Goal: Find specific page/section: Find specific page/section

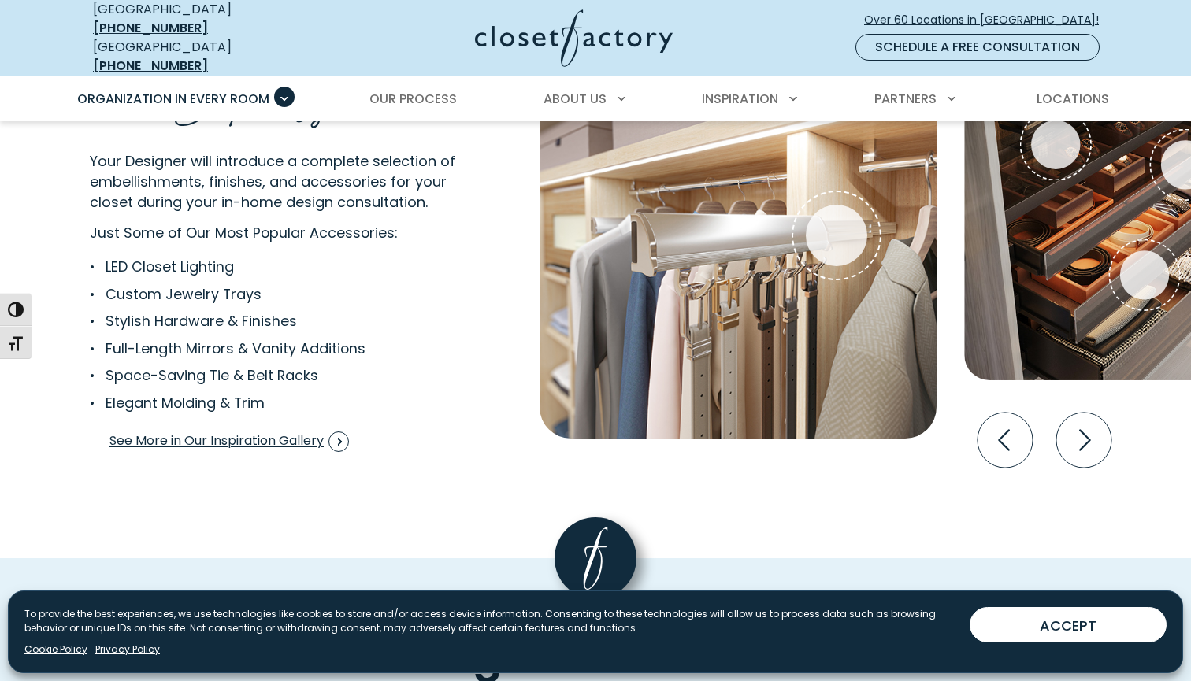
scroll to position [3018, 0]
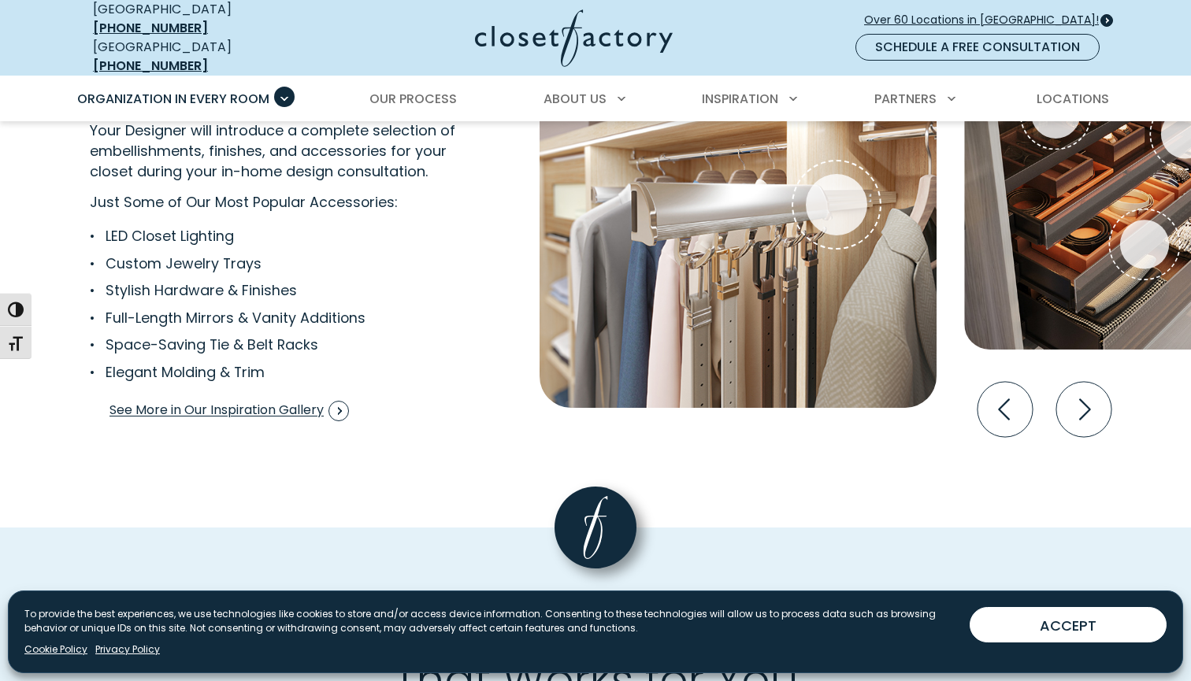
click at [986, 13] on span "Over 60 Locations in [GEOGRAPHIC_DATA]!" at bounding box center [987, 20] width 247 height 17
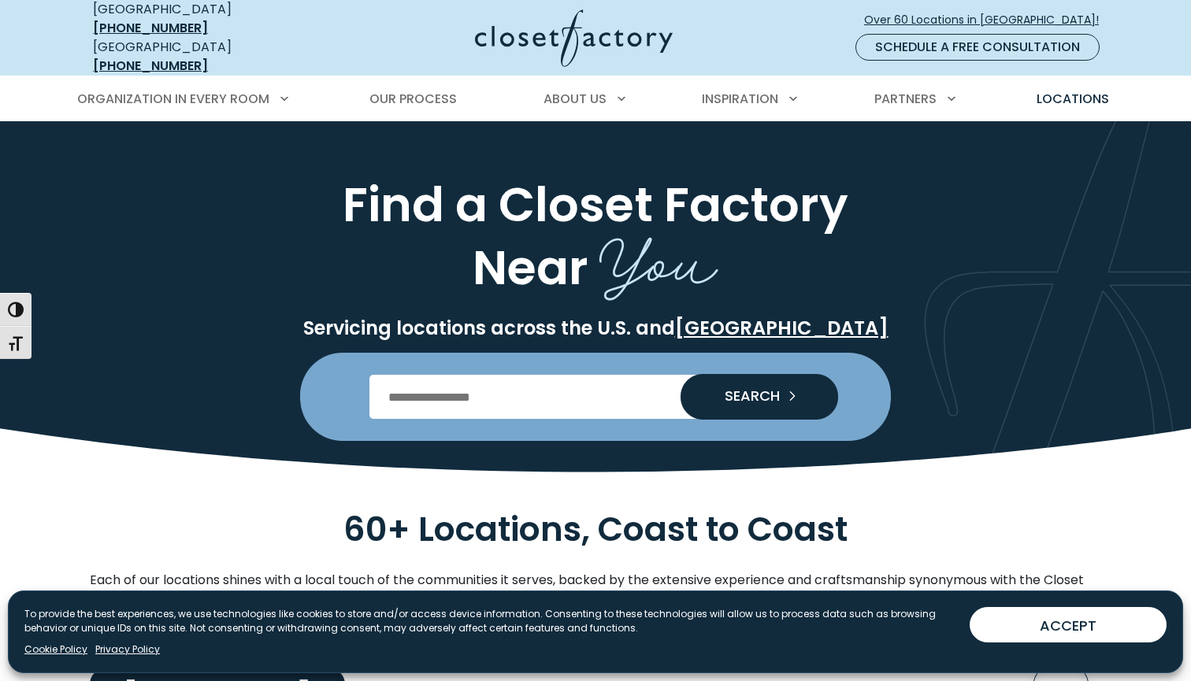
click at [572, 391] on input "Enter Postal Code" at bounding box center [595, 397] width 453 height 44
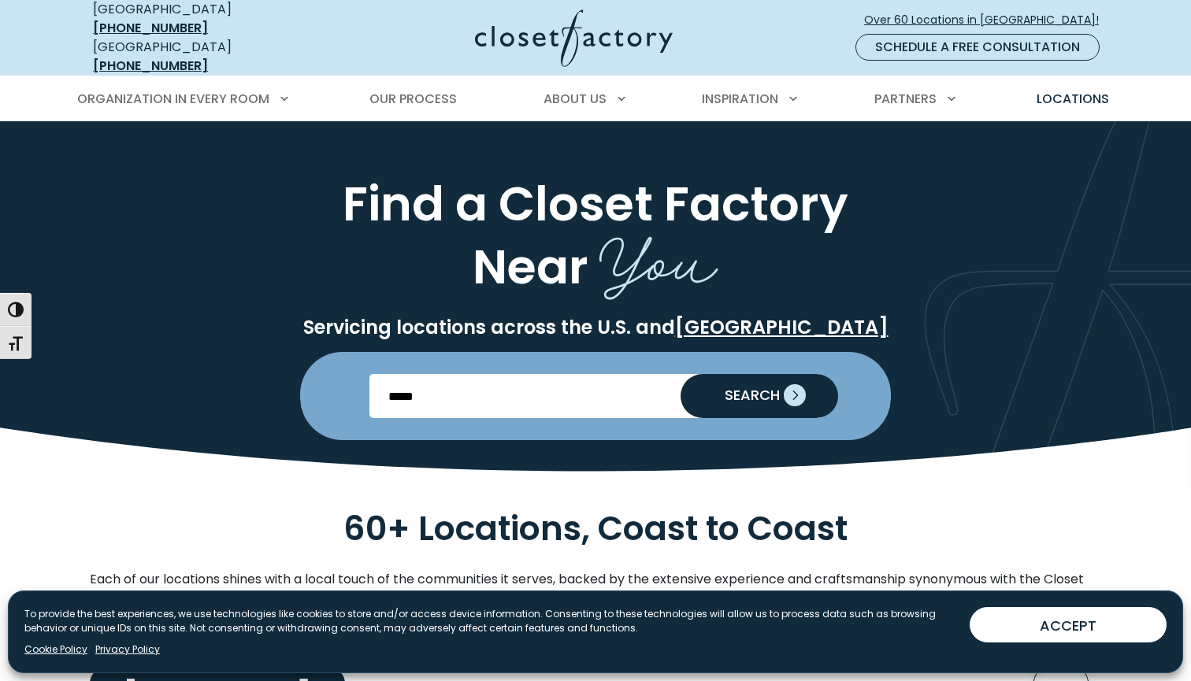
type input "*****"
click at [730, 388] on span "SEARCH" at bounding box center [746, 395] width 68 height 14
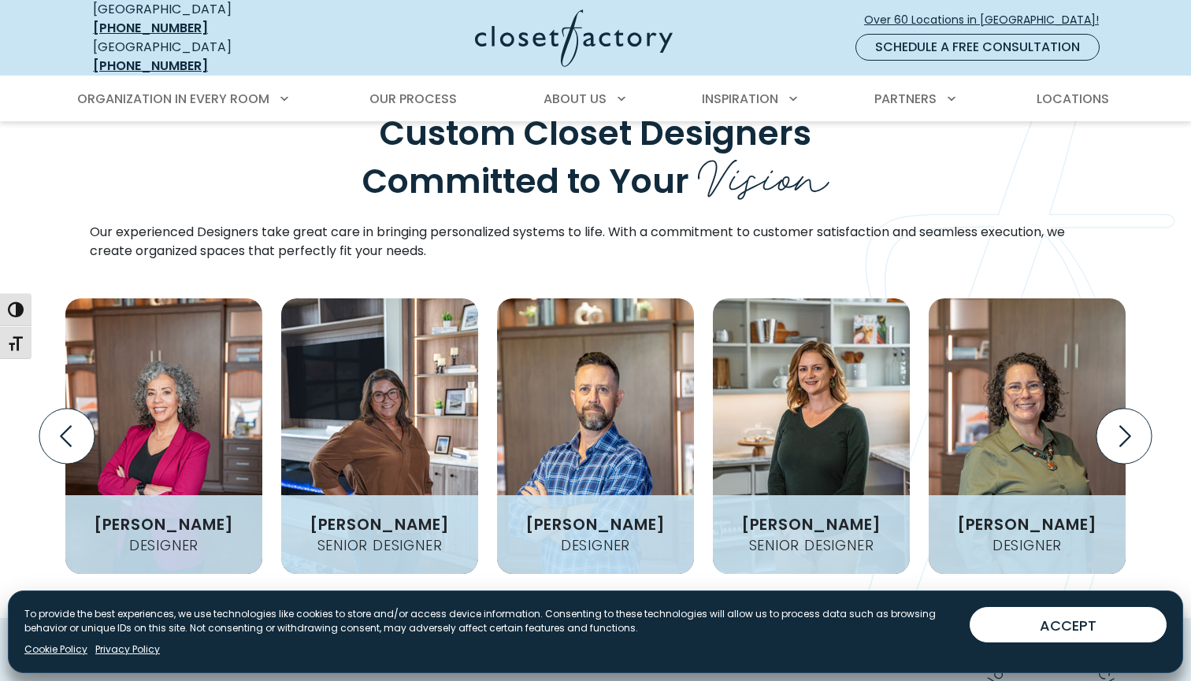
scroll to position [1934, 0]
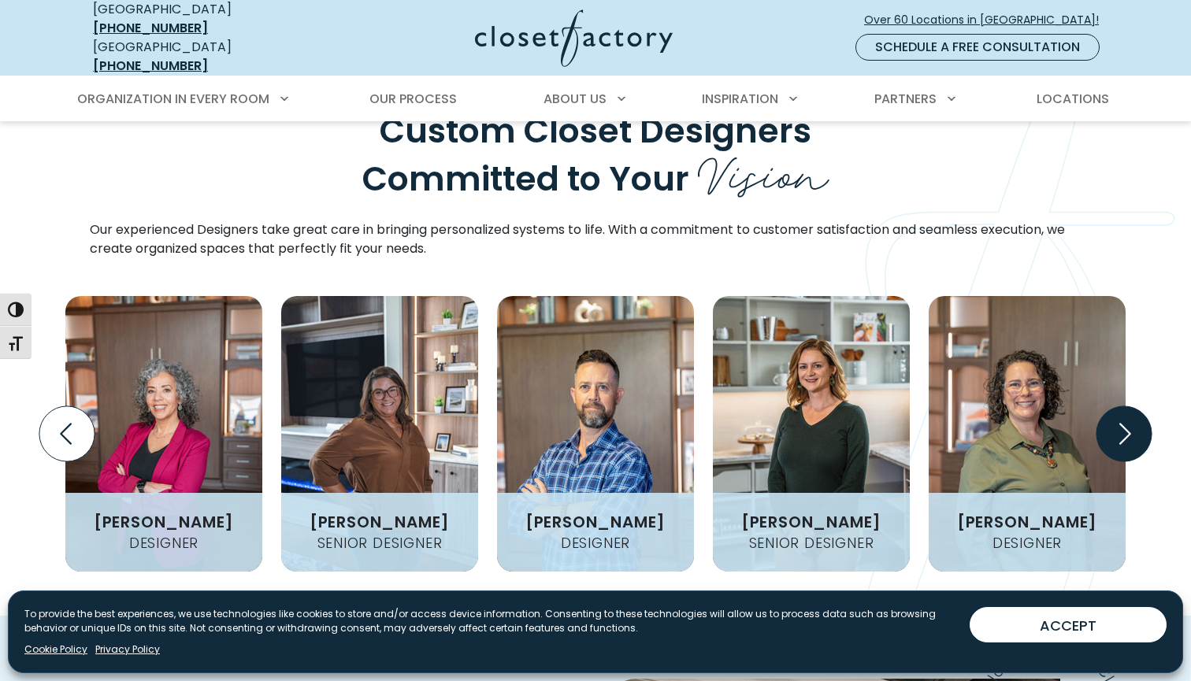
click at [1116, 406] on icon "Next slide" at bounding box center [1123, 433] width 55 height 55
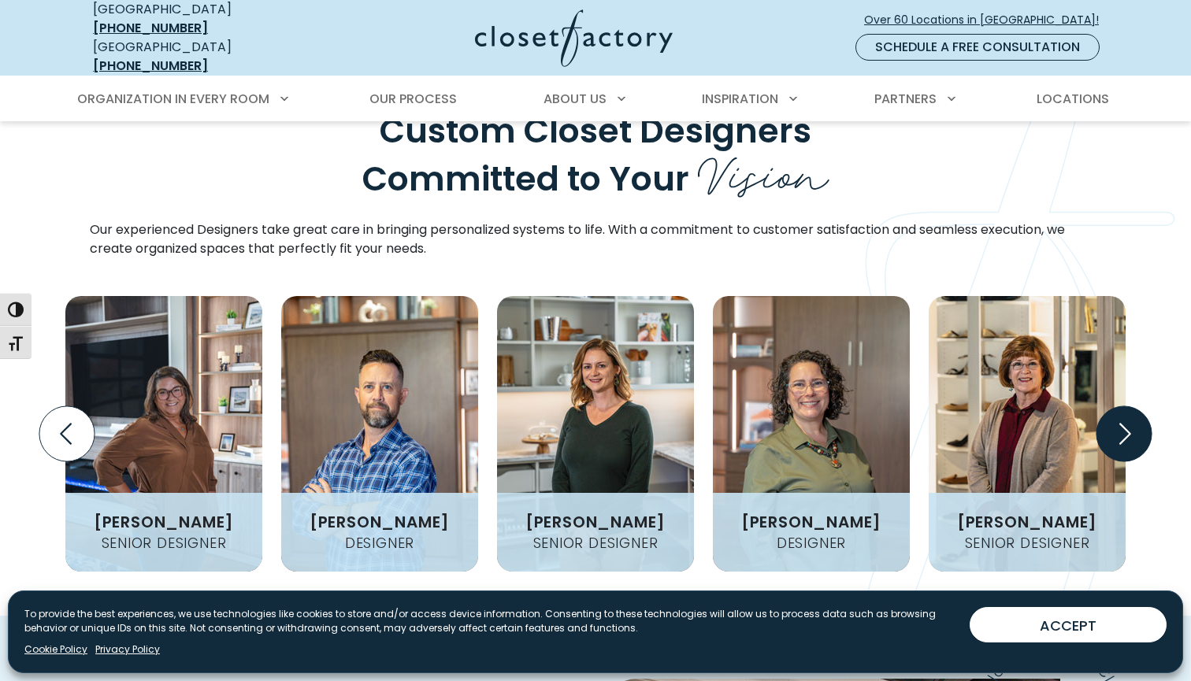
click at [1116, 406] on icon "Next slide" at bounding box center [1123, 433] width 55 height 55
